Goal: Task Accomplishment & Management: Manage account settings

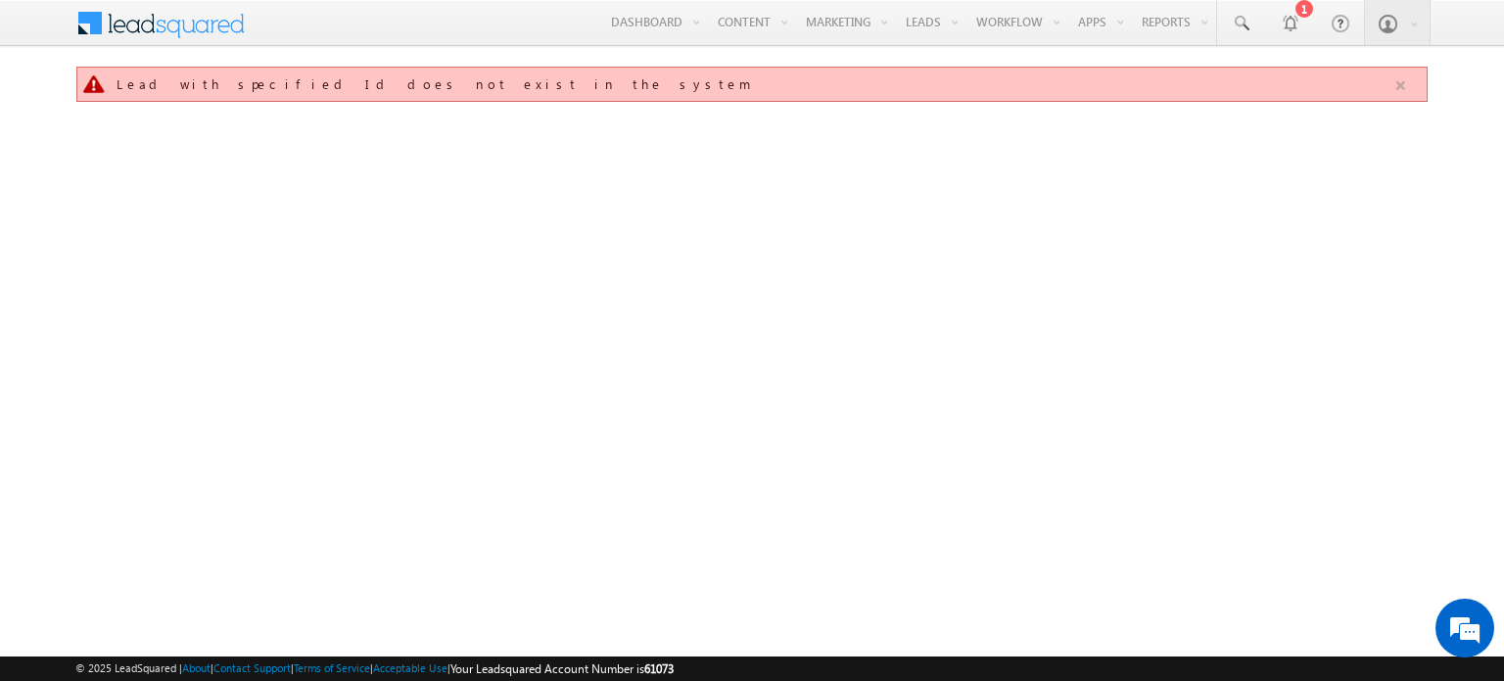
click at [1399, 77] on button "button" at bounding box center [1401, 85] width 24 height 24
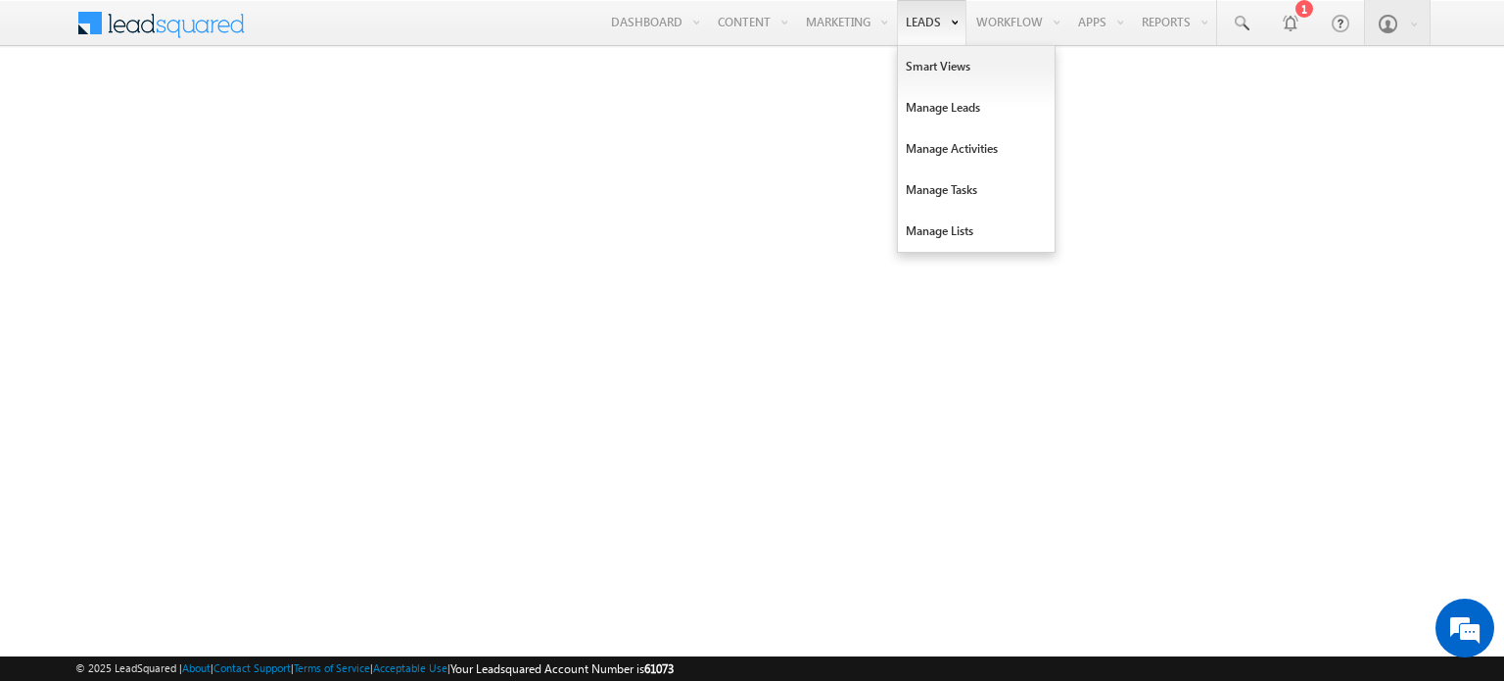
click at [932, 23] on link "Leads" at bounding box center [932, 22] width 70 height 45
click at [922, 100] on link "Manage Leads" at bounding box center [976, 107] width 157 height 41
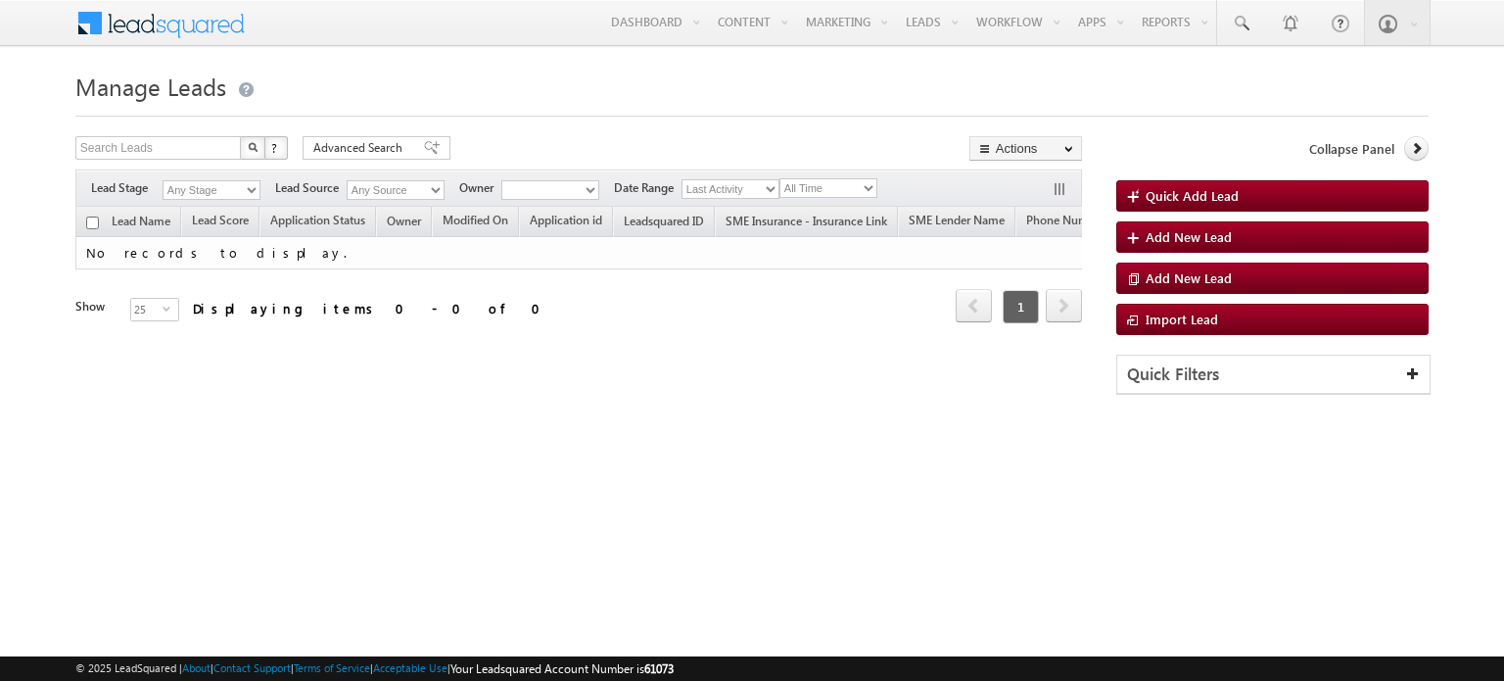
type input "SME0001535"
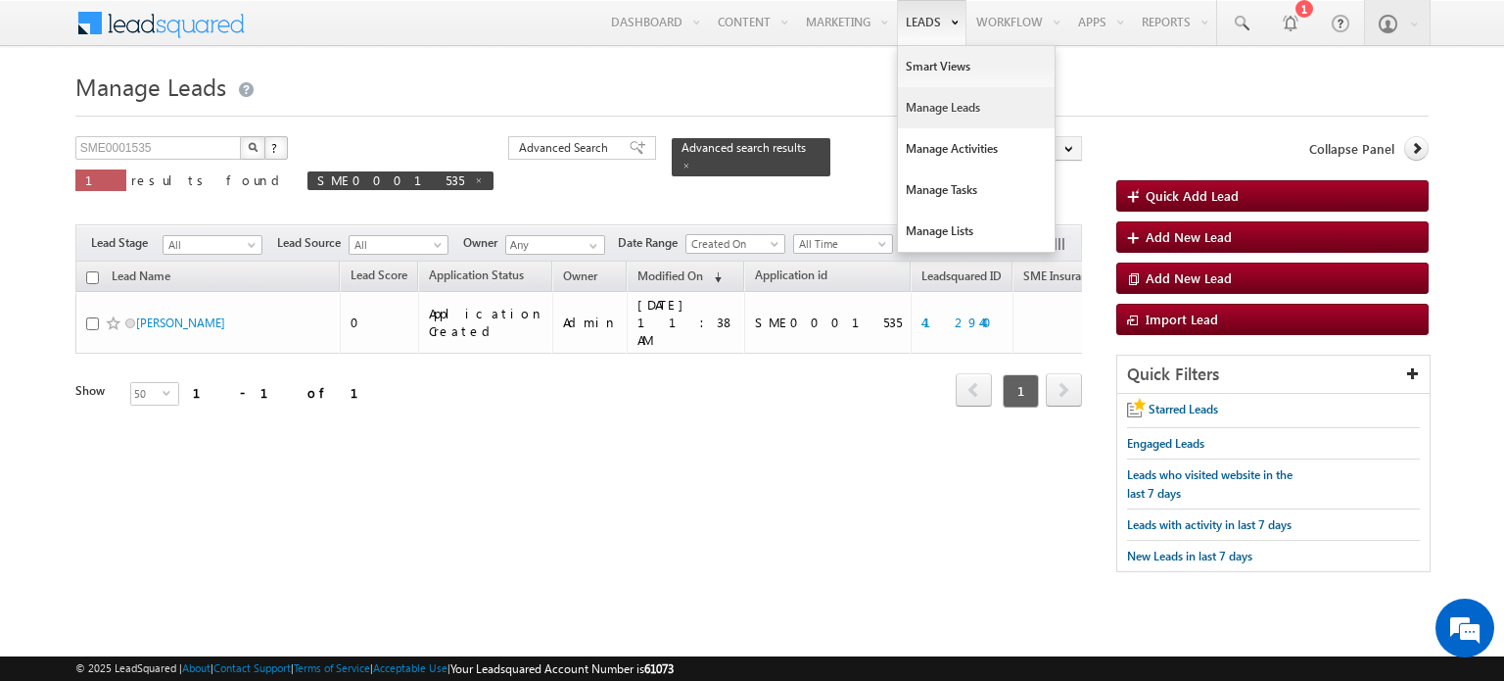
click at [918, 22] on link "Leads" at bounding box center [932, 22] width 70 height 45
click at [924, 105] on link "Manage Leads" at bounding box center [976, 107] width 157 height 41
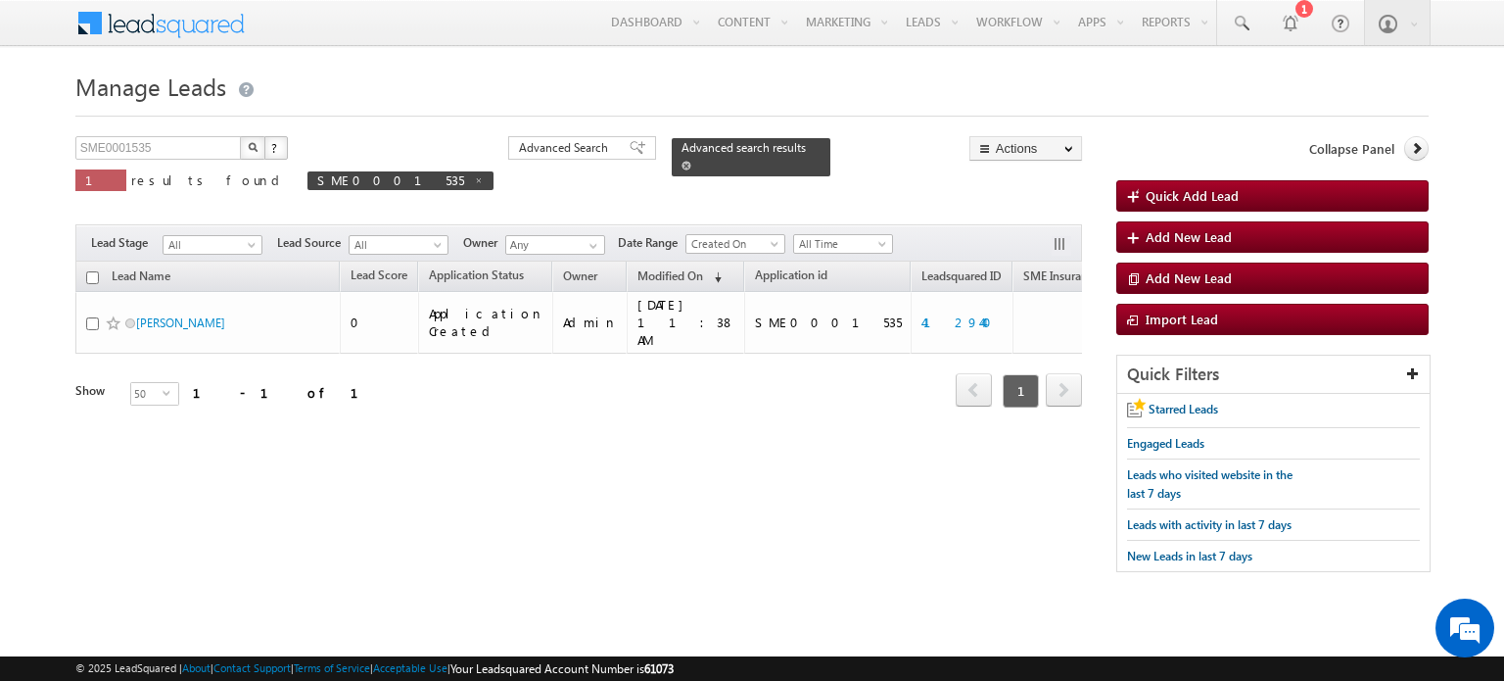
click at [682, 161] on span at bounding box center [687, 166] width 10 height 10
click at [519, 152] on span "Advanced Search" at bounding box center [566, 148] width 95 height 18
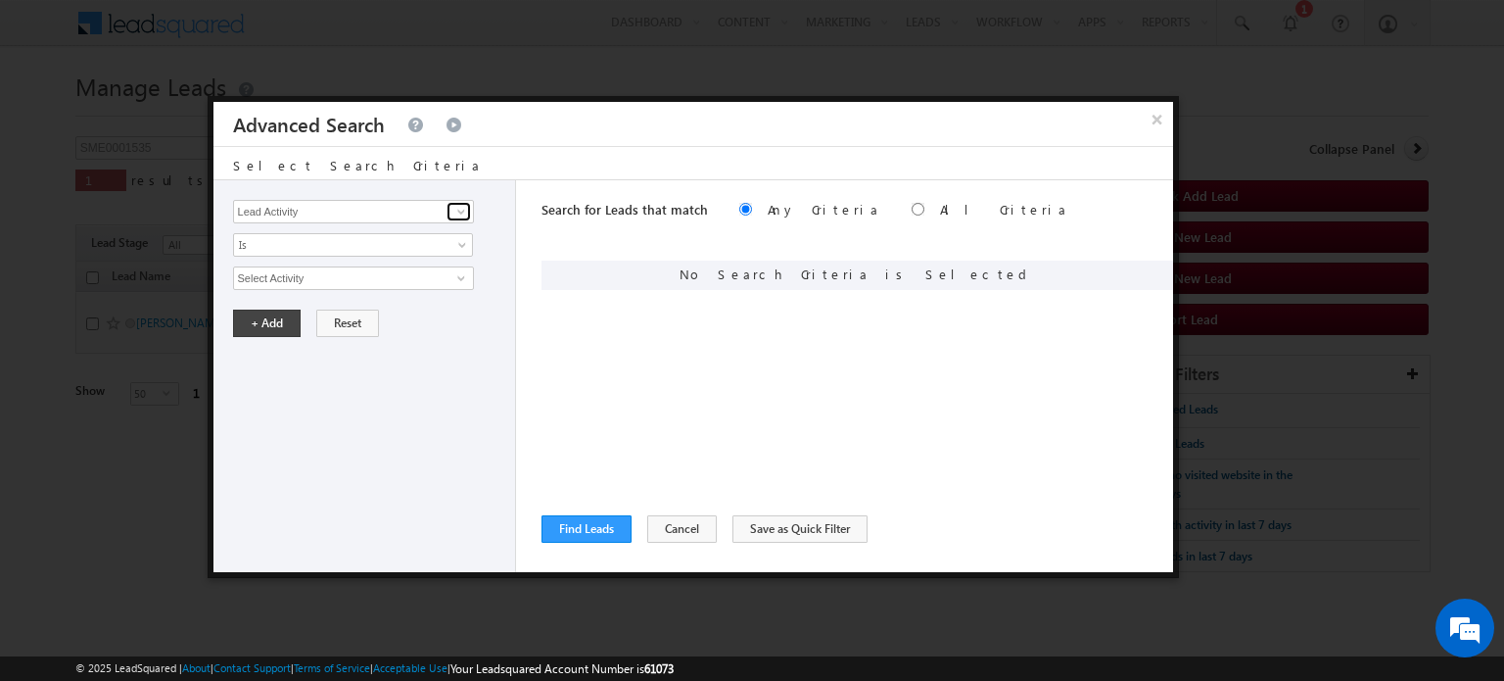
click at [458, 204] on span at bounding box center [461, 212] width 16 height 16
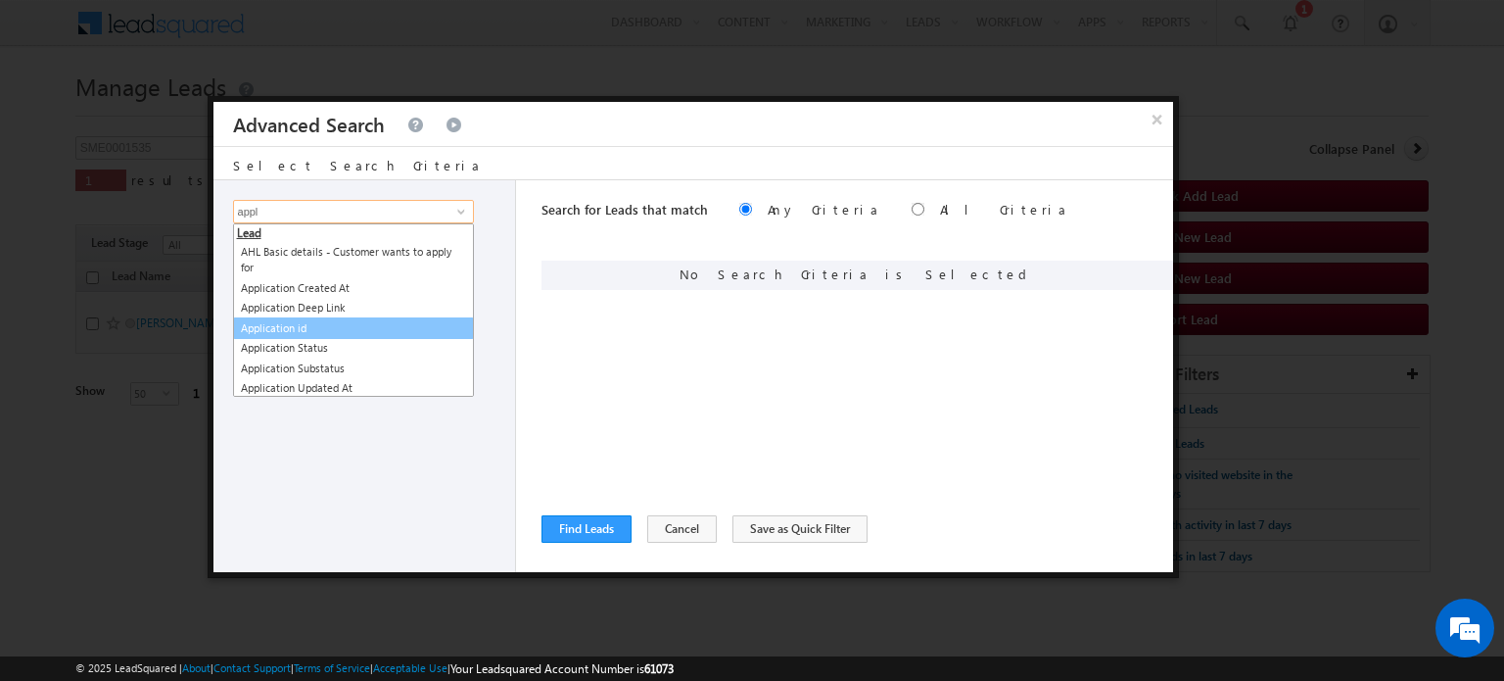
click at [309, 323] on link "Application id" at bounding box center [353, 328] width 241 height 23
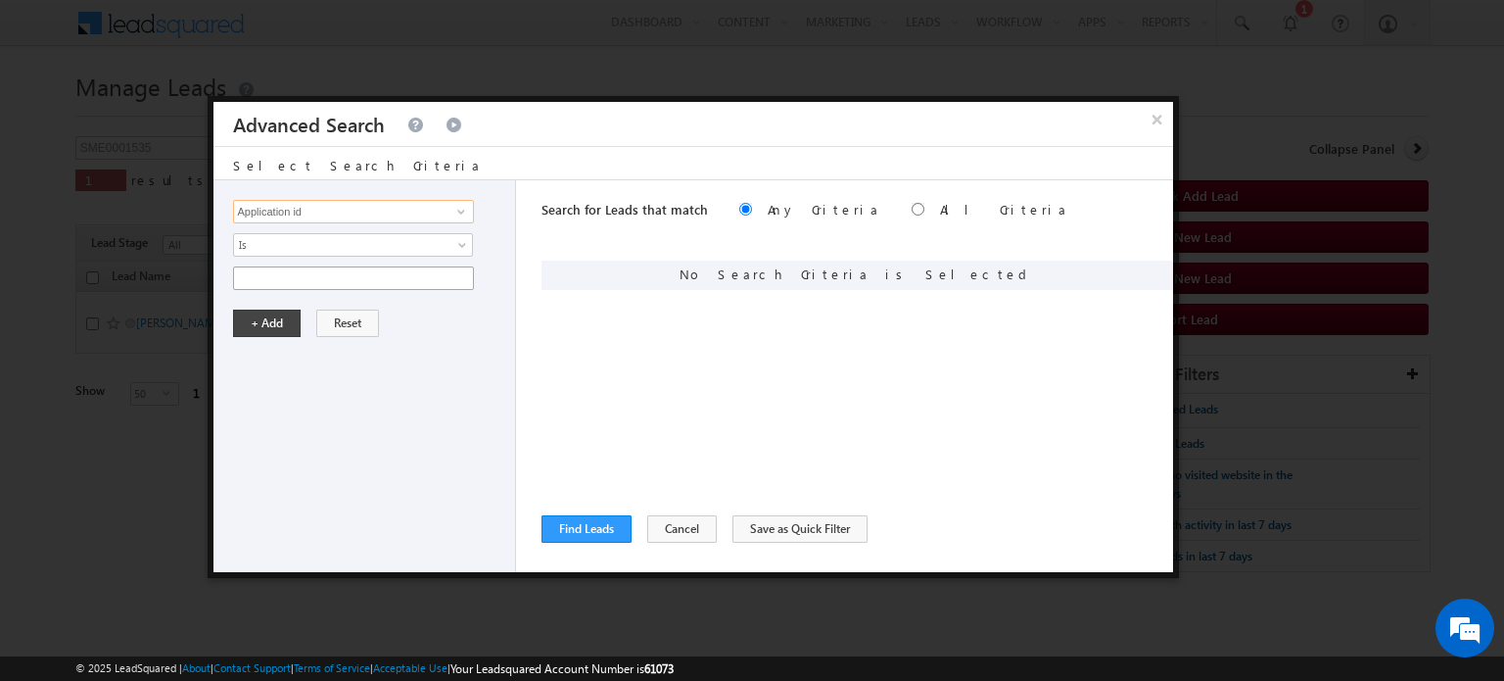
type input "Application id"
click at [248, 274] on input "text" at bounding box center [353, 278] width 241 height 24
paste input "SBL0010788"
type input "SBL0010788"
click at [273, 328] on button "+ Add" at bounding box center [267, 322] width 68 height 27
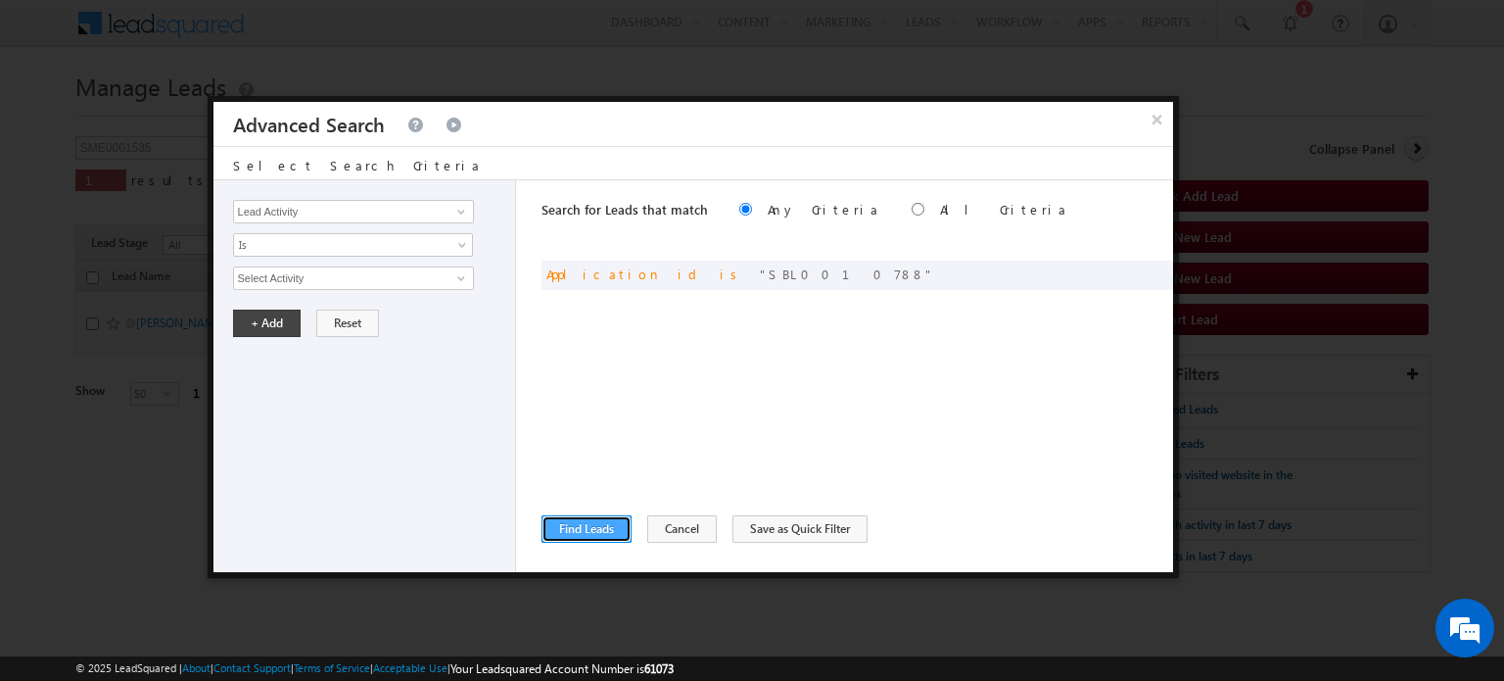
click at [576, 522] on button "Find Leads" at bounding box center [587, 528] width 90 height 27
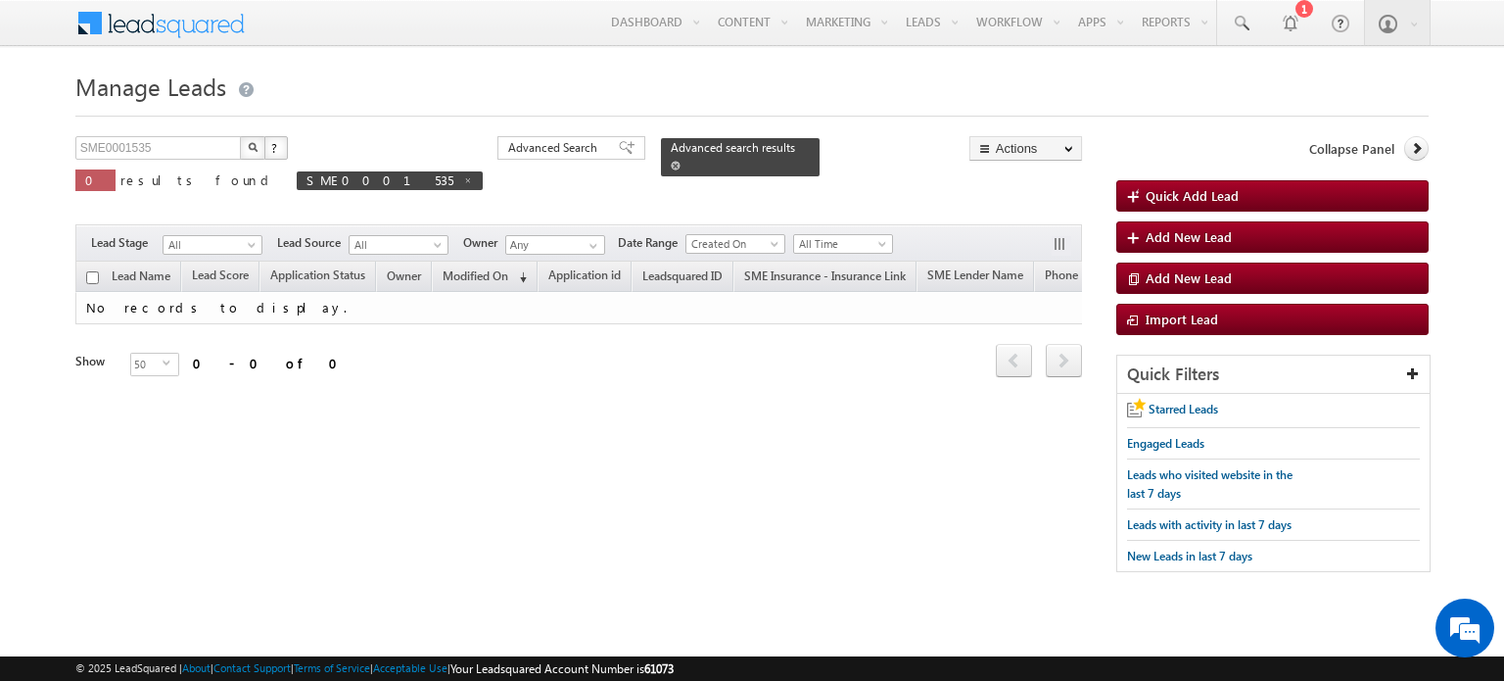
click at [671, 161] on span at bounding box center [676, 166] width 10 height 10
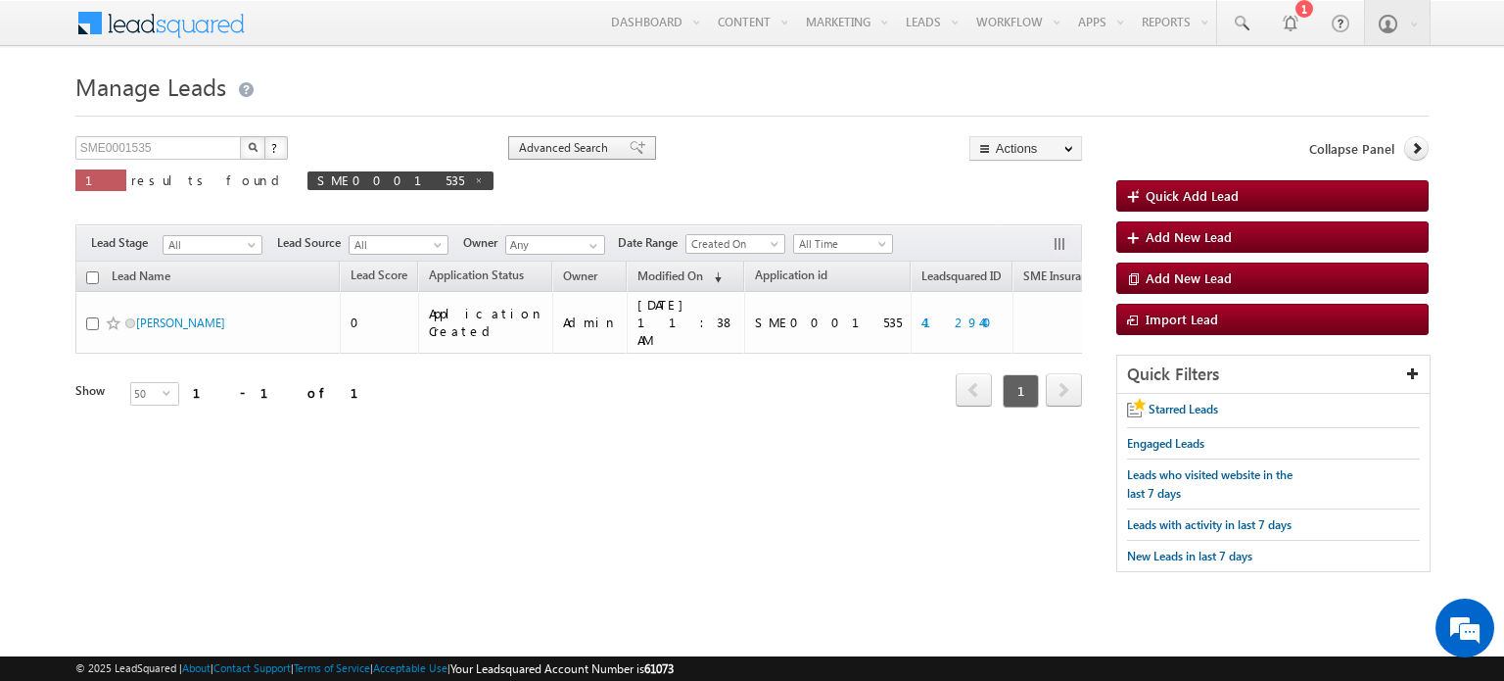
click at [519, 150] on span "Advanced Search" at bounding box center [566, 148] width 95 height 18
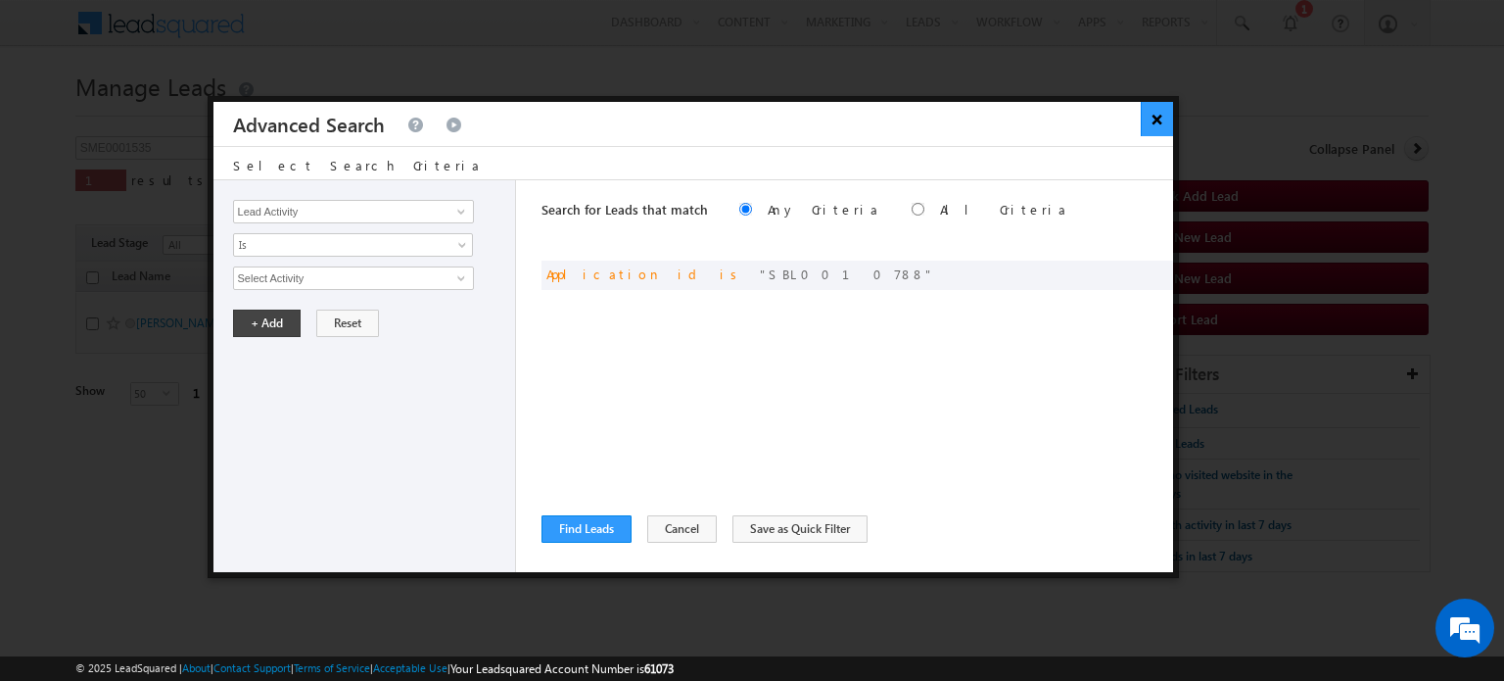
click at [1164, 110] on button "×" at bounding box center [1157, 119] width 32 height 34
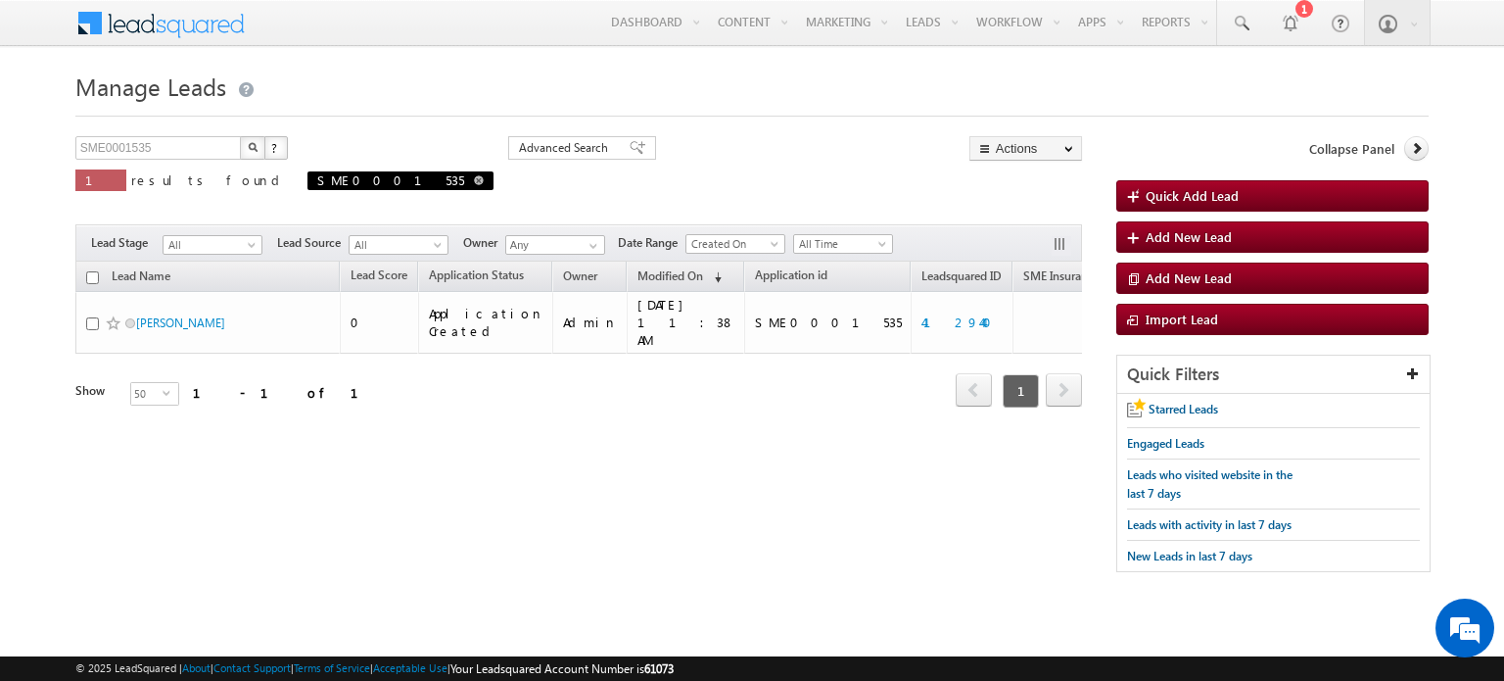
click at [474, 186] on link at bounding box center [479, 179] width 10 height 17
type input "Search Leads"
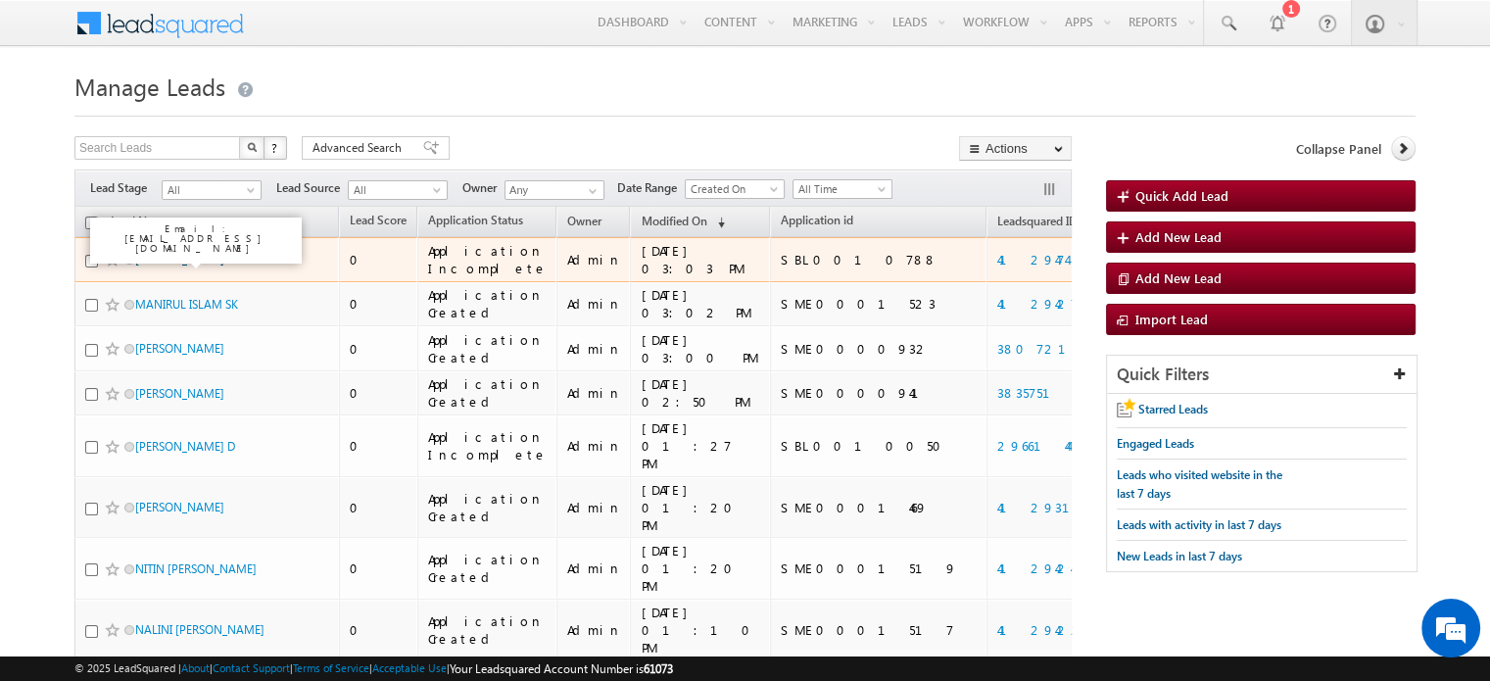
click at [180, 258] on link "SHILPA BHATTER" at bounding box center [179, 259] width 89 height 15
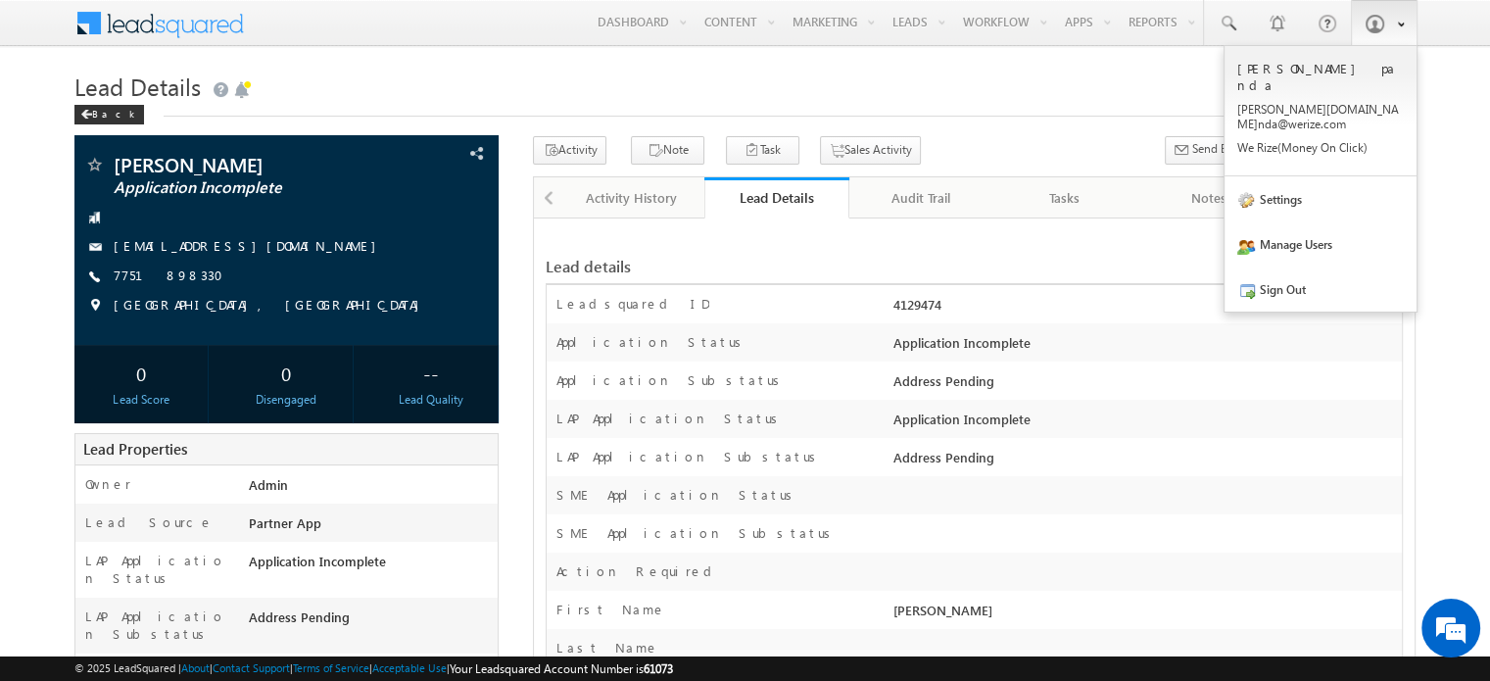
click at [1380, 24] on span at bounding box center [1374, 24] width 20 height 20
click at [1316, 176] on link "Settings" at bounding box center [1320, 198] width 192 height 45
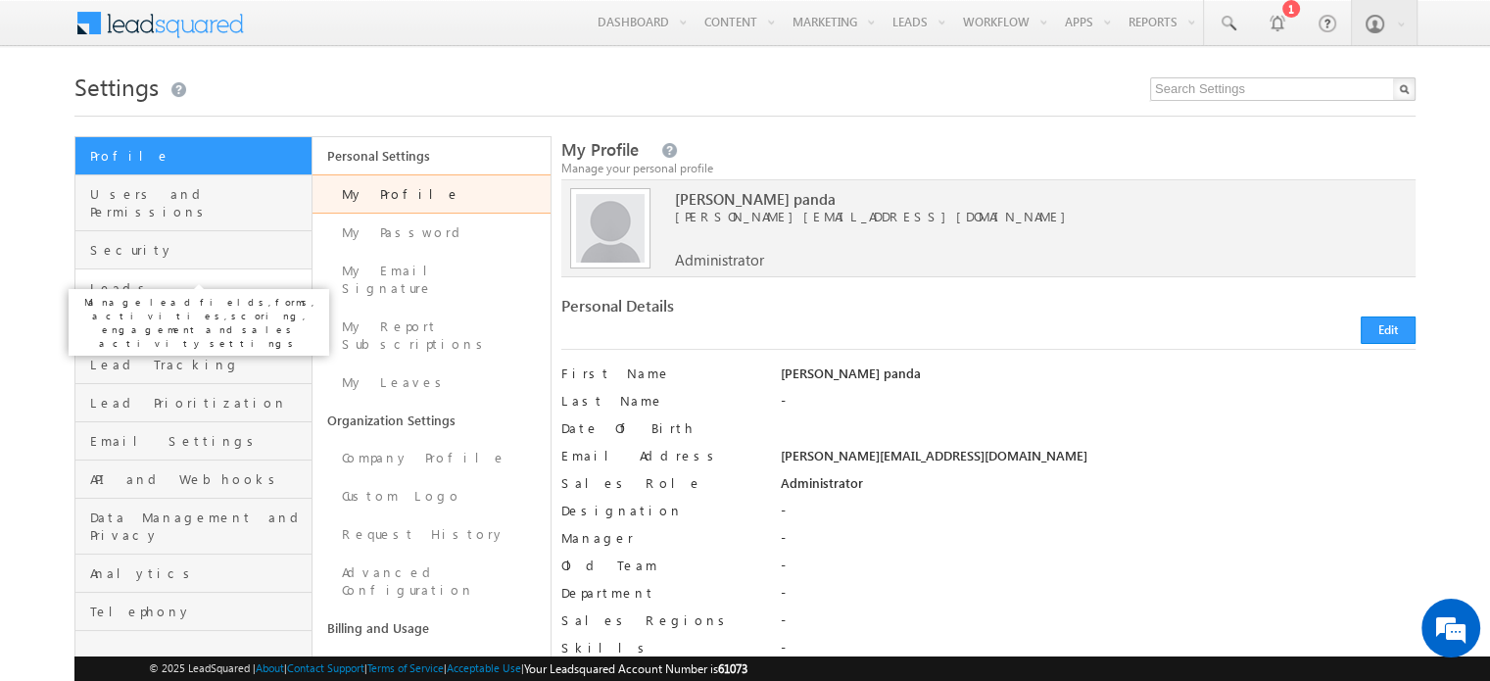
click at [255, 279] on span "Leads" at bounding box center [198, 288] width 216 height 18
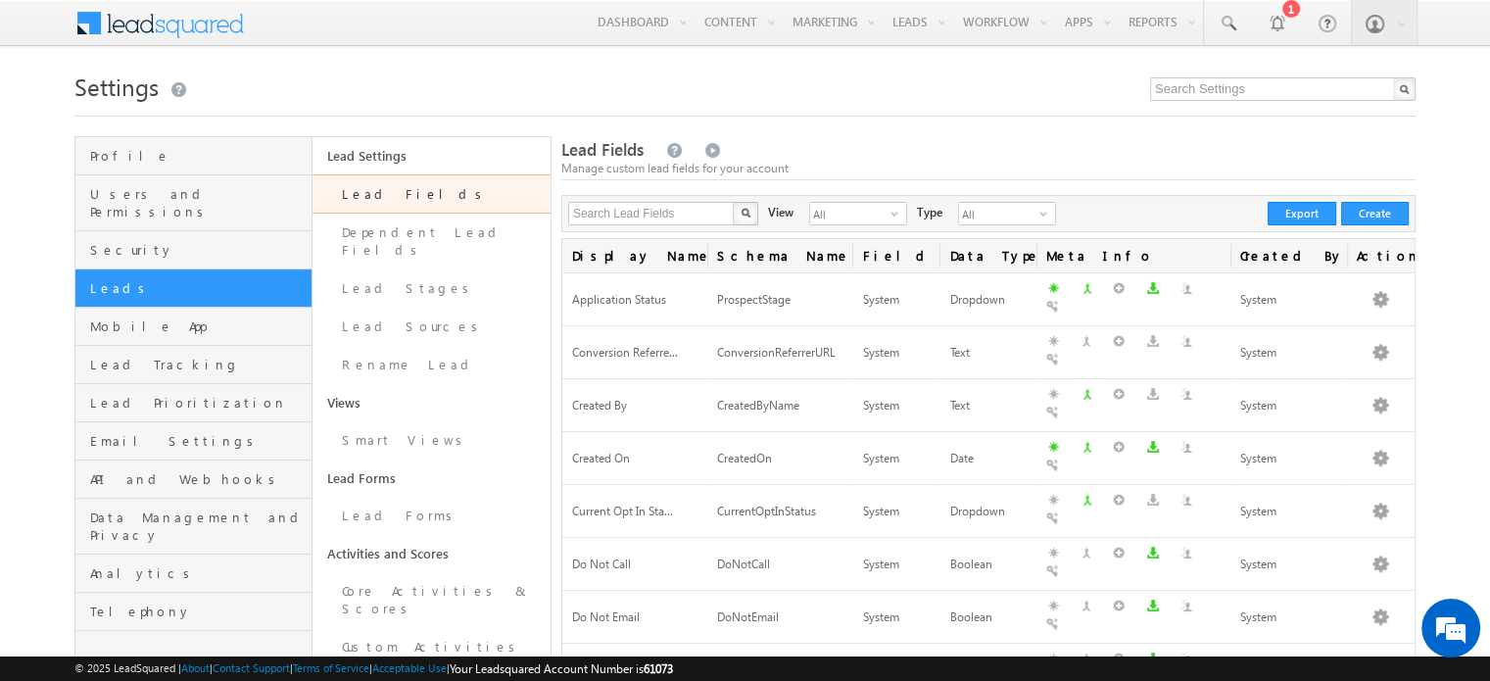
click at [397, 207] on link "Lead Fields" at bounding box center [430, 193] width 237 height 39
click at [666, 208] on input "text" at bounding box center [651, 214] width 167 height 24
type input "Search Lead Fields"
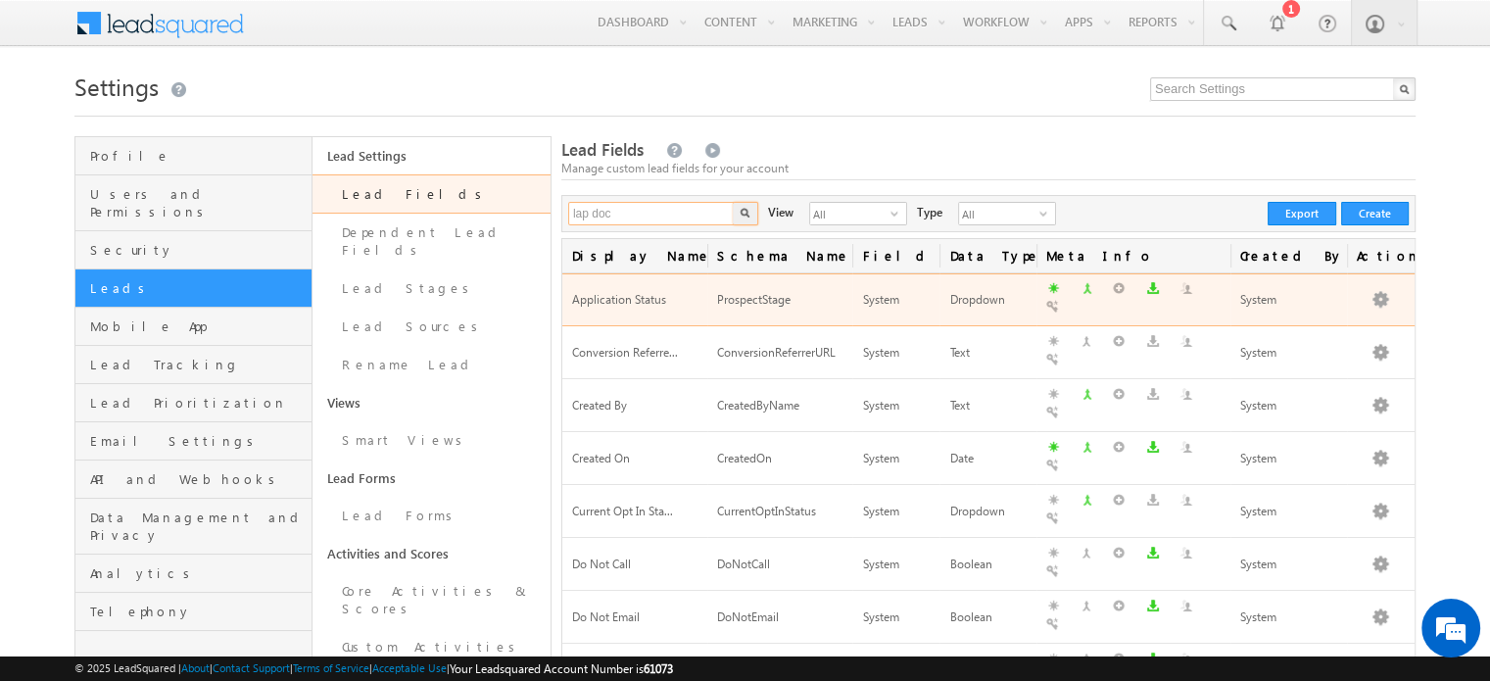
type input "lap doc"
click at [733, 202] on button "button" at bounding box center [745, 214] width 25 height 24
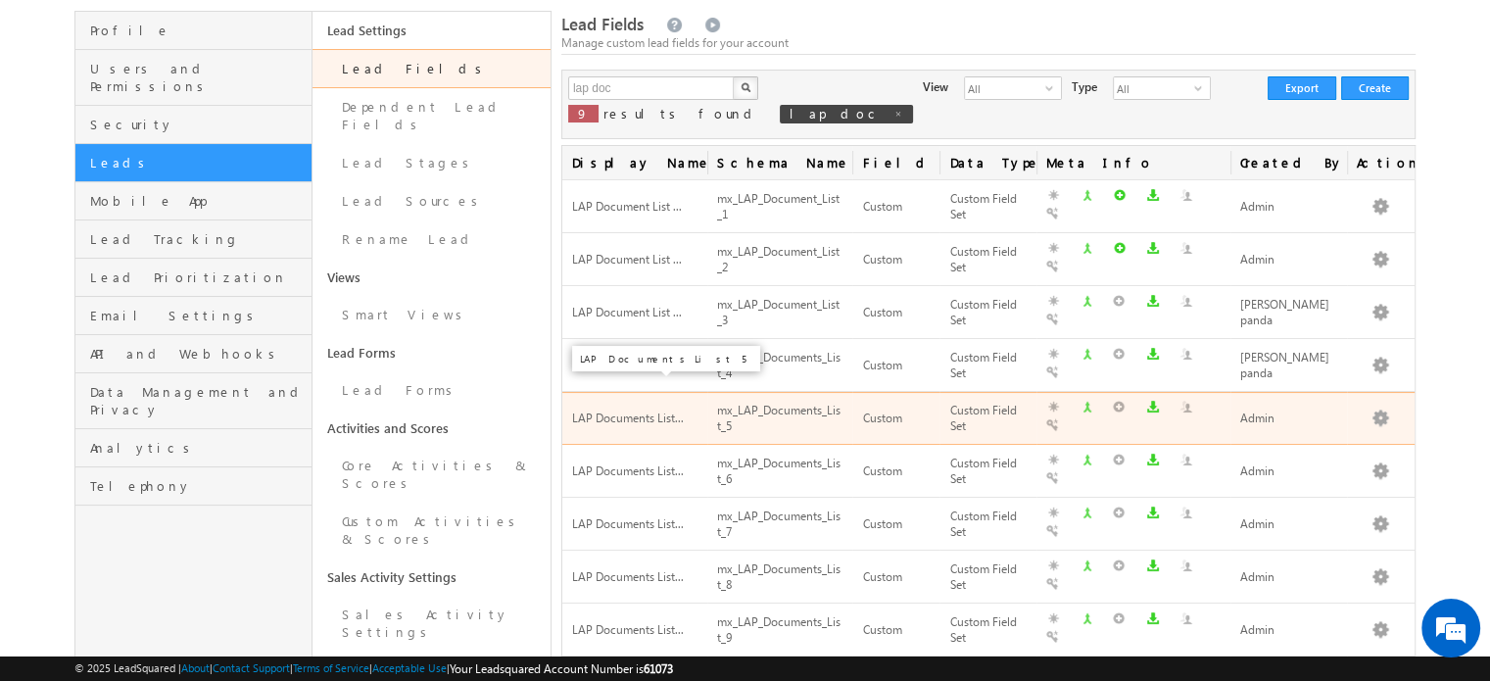
scroll to position [129, 0]
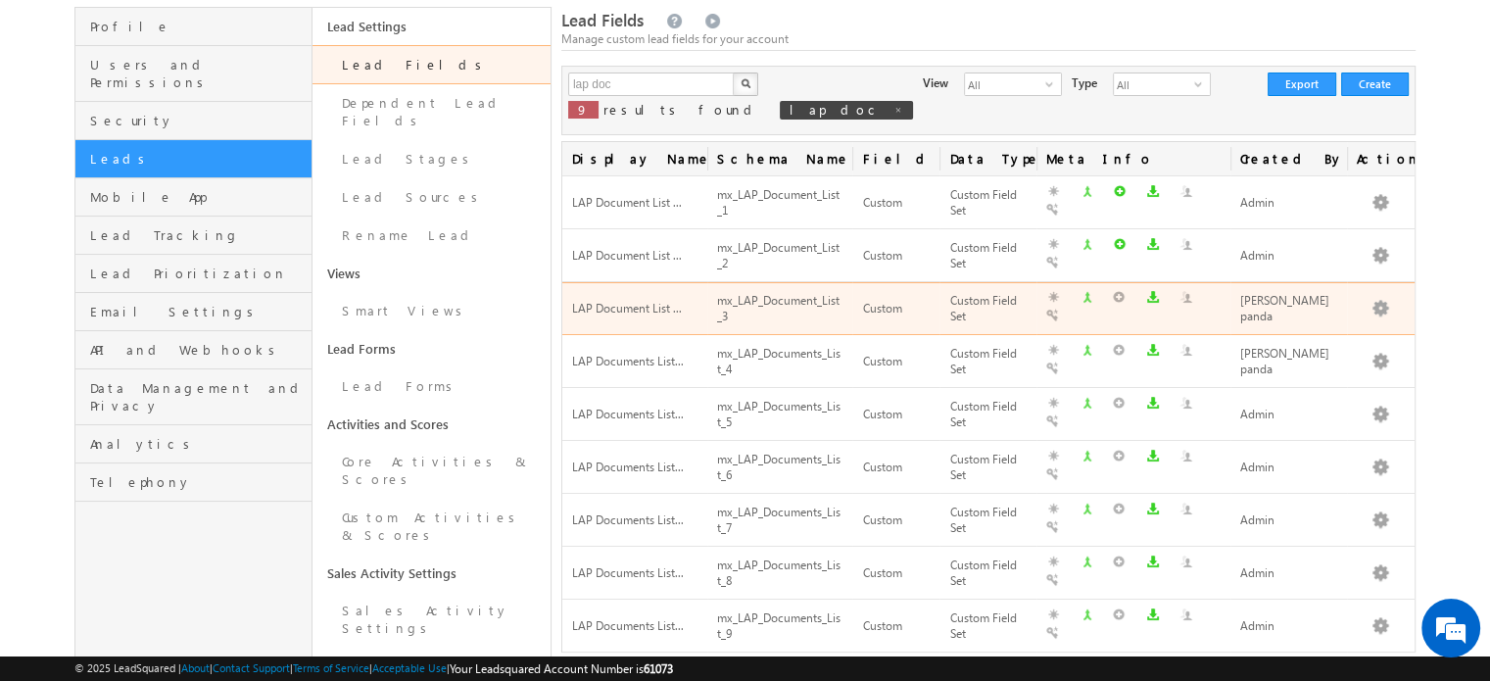
click at [735, 297] on div "mx_LAP_Document_List_3" at bounding box center [779, 309] width 125 height 37
click at [1383, 299] on button "button" at bounding box center [1380, 309] width 20 height 20
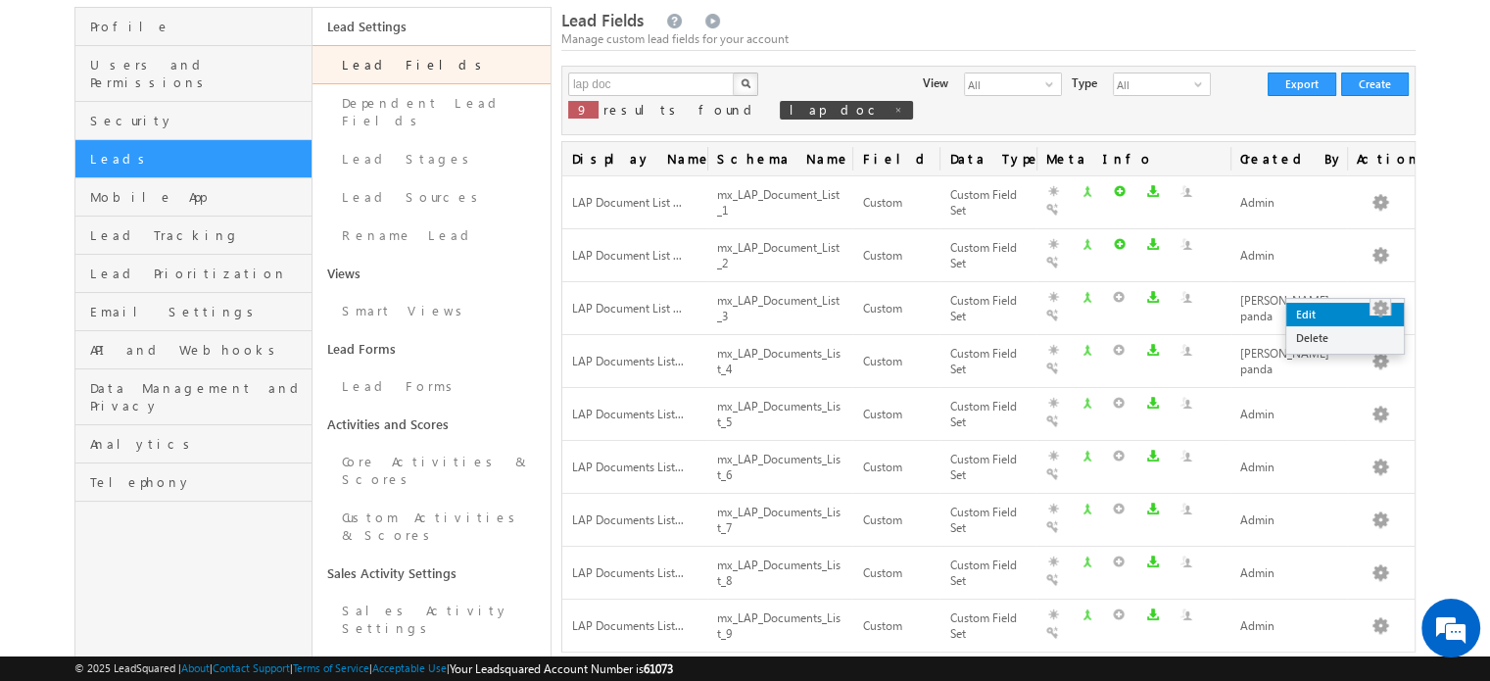
click at [1325, 305] on link "Edit" at bounding box center [1345, 315] width 118 height 24
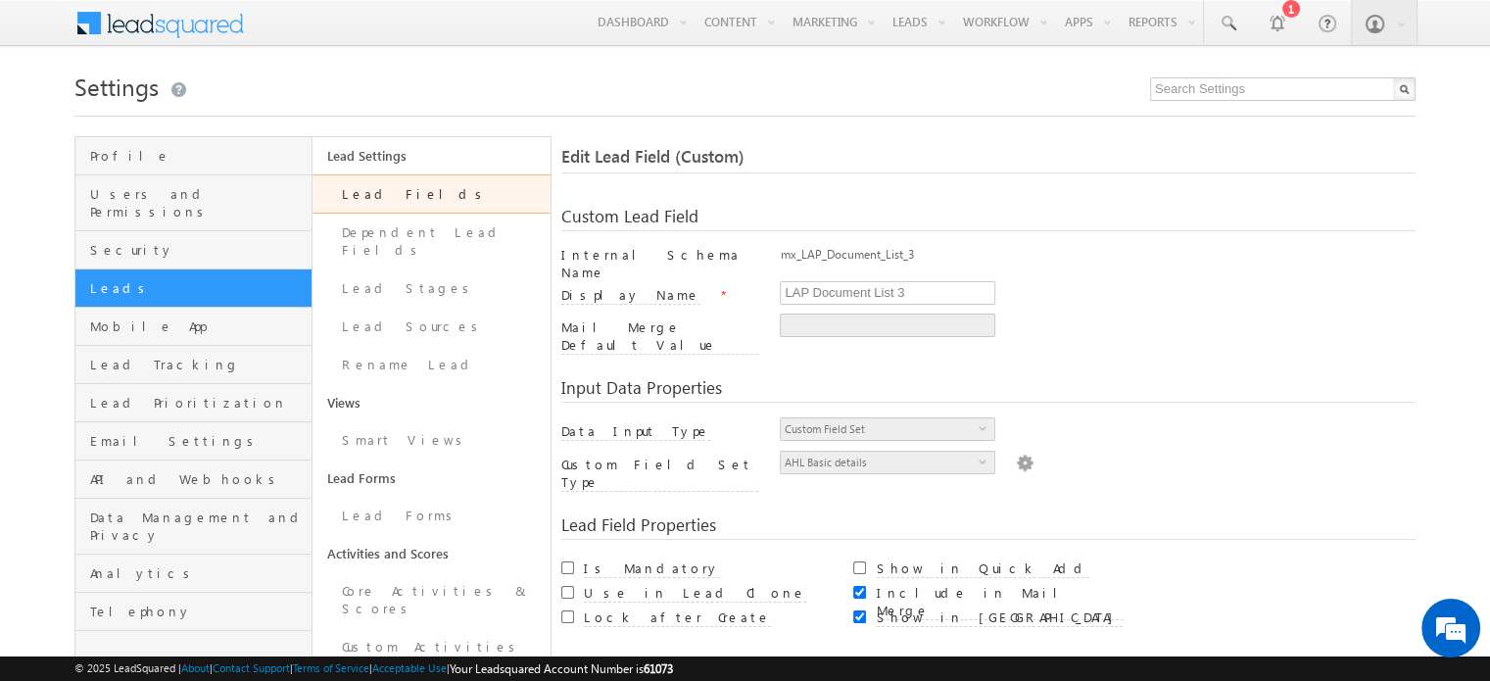
click at [1016, 451] on img at bounding box center [1025, 462] width 18 height 22
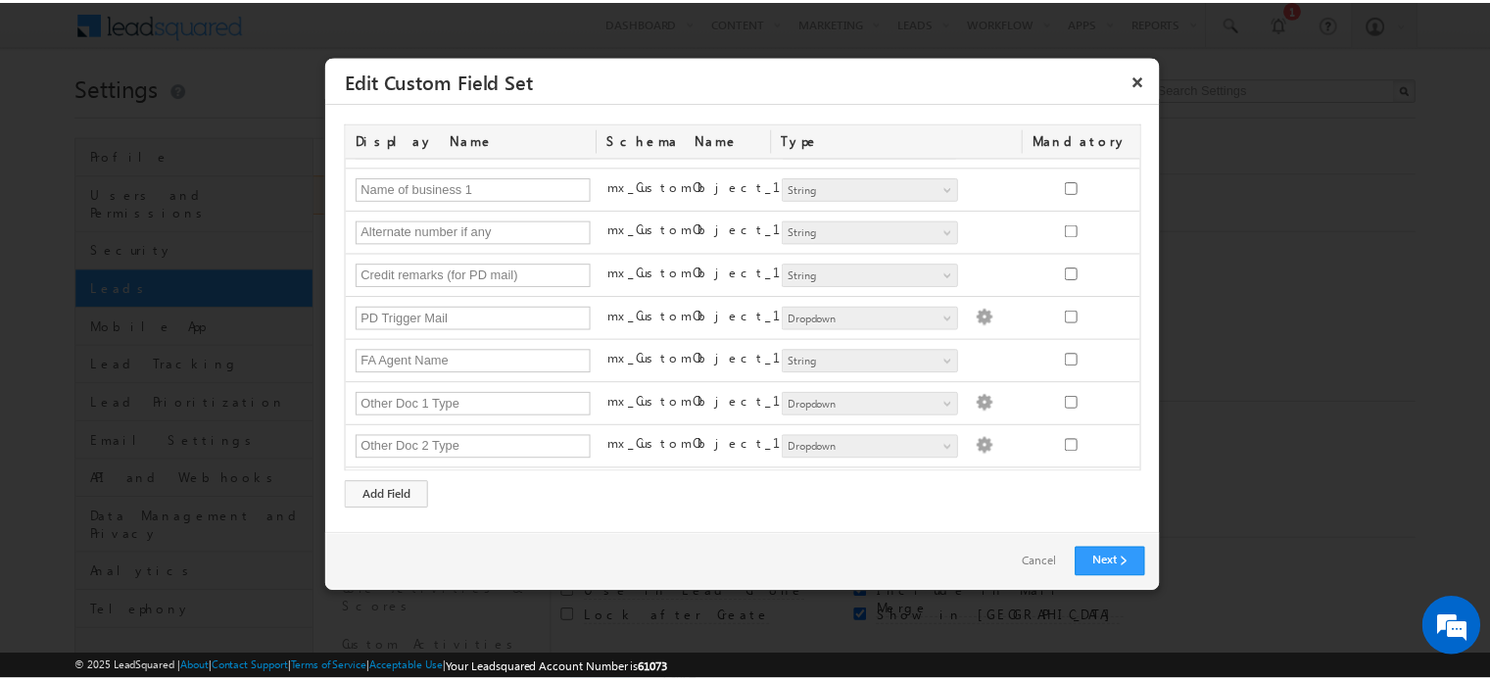
scroll to position [375, 0]
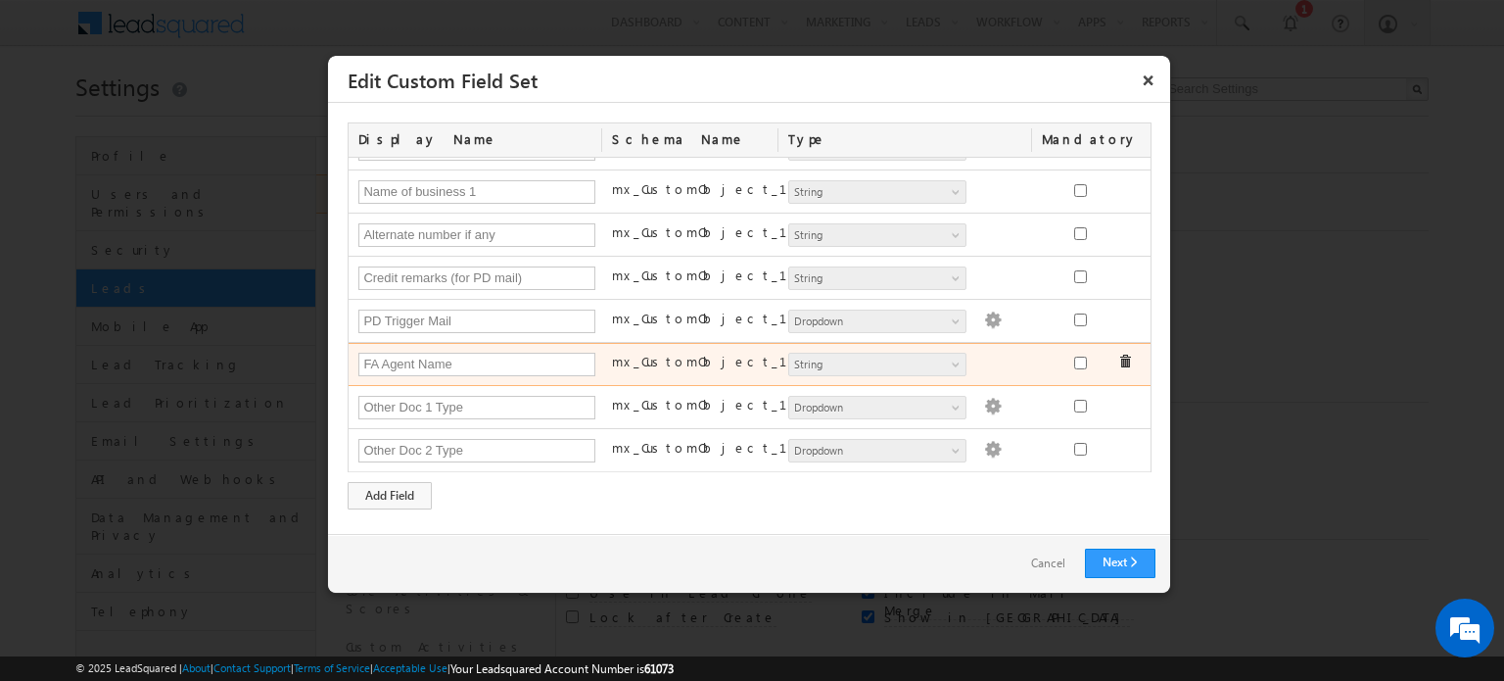
click at [686, 357] on label "mx_CustomObject_14" at bounding box center [712, 362] width 201 height 18
click at [517, 359] on input "FA Agent Name" at bounding box center [476, 365] width 237 height 24
click at [617, 356] on label "mx_CustomObject_14" at bounding box center [712, 362] width 201 height 18
click at [520, 356] on input "FA Agent Name" at bounding box center [476, 365] width 237 height 24
paste input "SBL0010788"
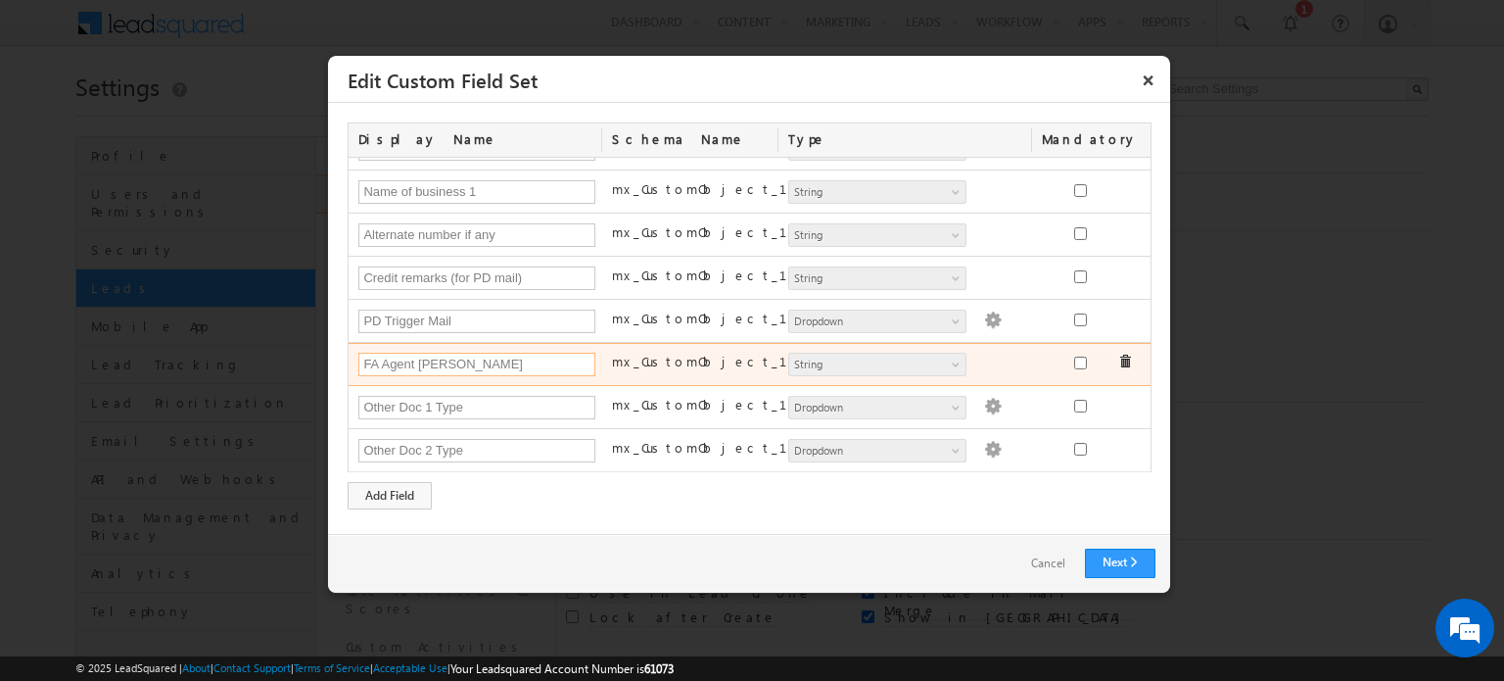
type input "FA Agent Name"
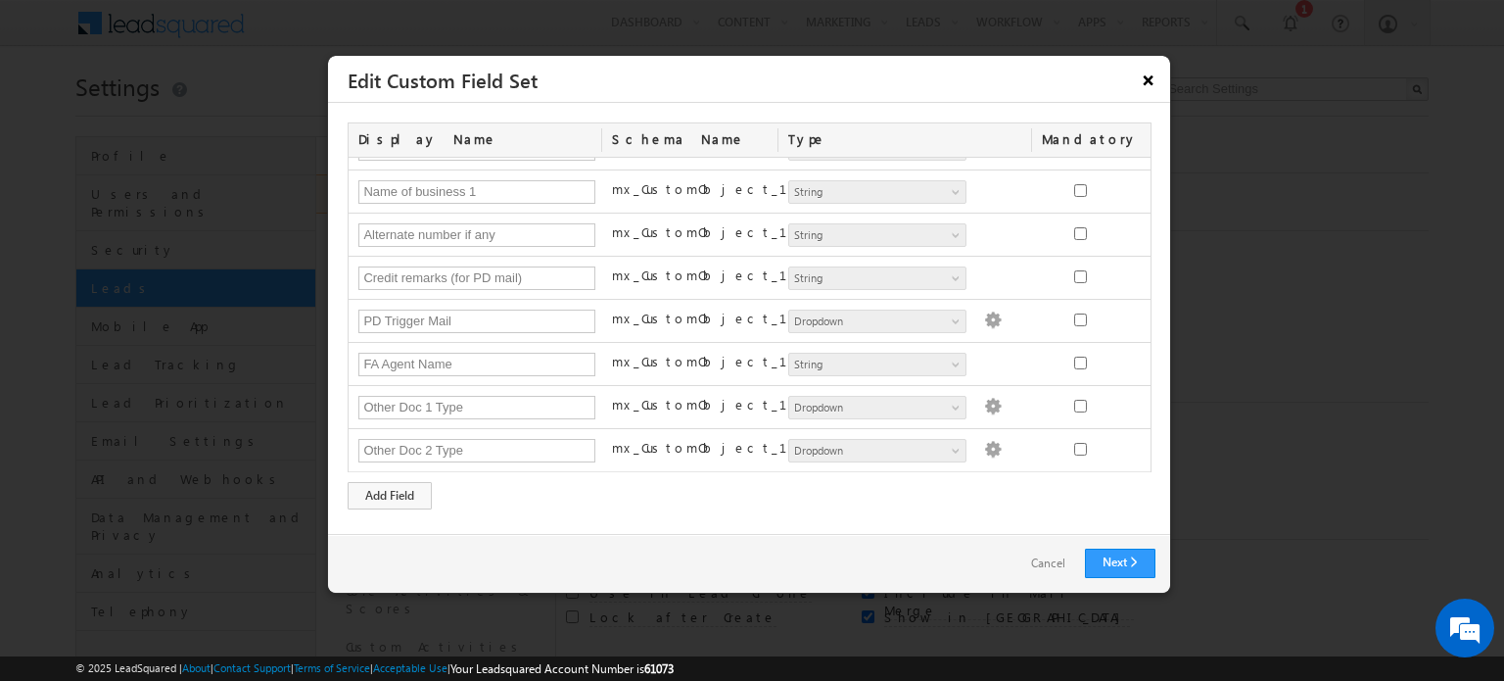
click at [1144, 78] on button "×" at bounding box center [1148, 80] width 31 height 34
